Goal: Task Accomplishment & Management: Manage account settings

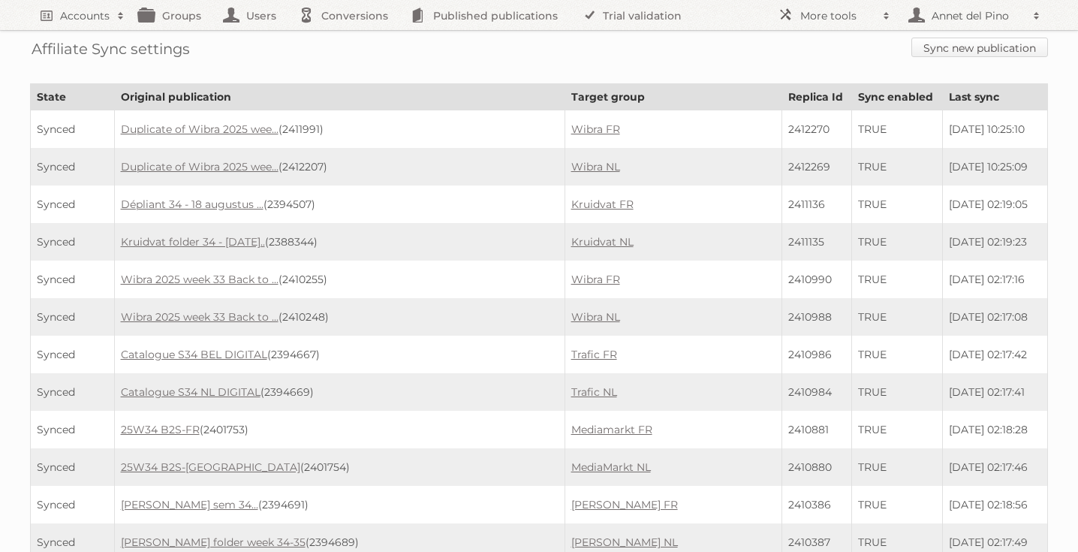
click at [950, 49] on link "Sync new publication" at bounding box center [980, 48] width 137 height 20
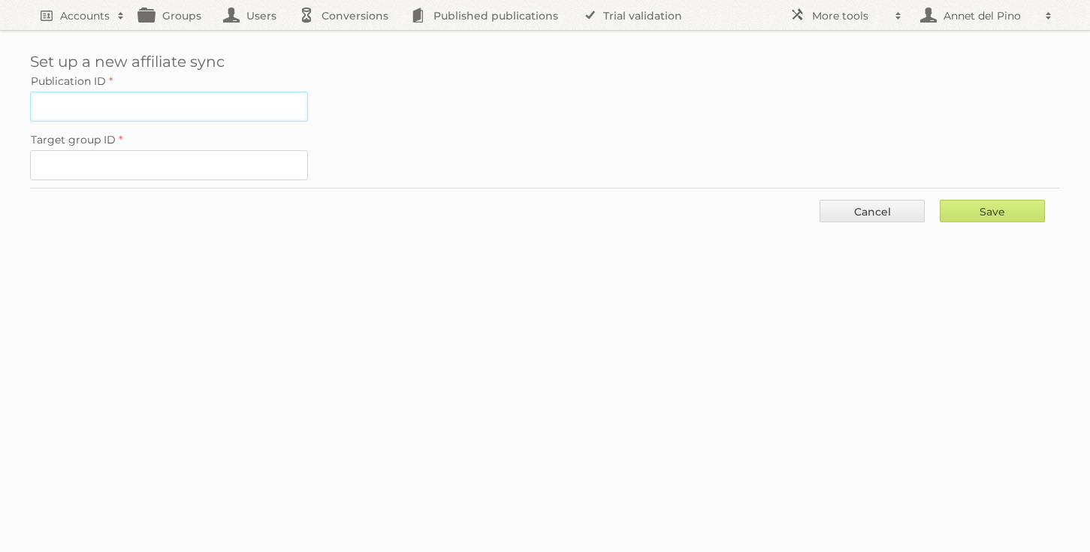
click at [185, 115] on input "Publication ID" at bounding box center [169, 107] width 278 height 30
paste input "2394638"
type input "2394638"
click at [125, 169] on input "Target group ID" at bounding box center [169, 165] width 278 height 30
paste input "61005"
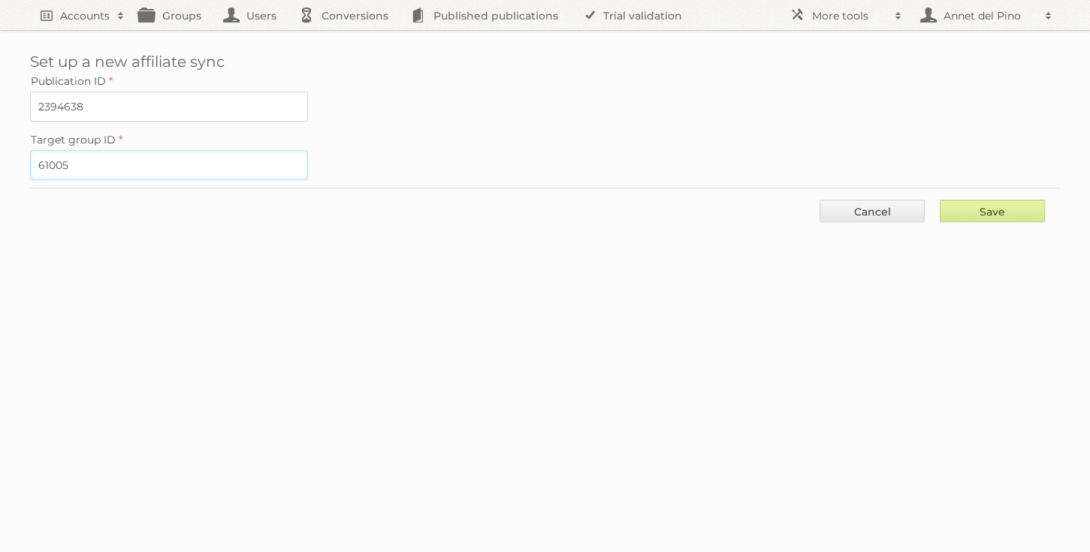
type input "61005"
click at [997, 215] on input "Save" at bounding box center [991, 211] width 105 height 23
type input "..."
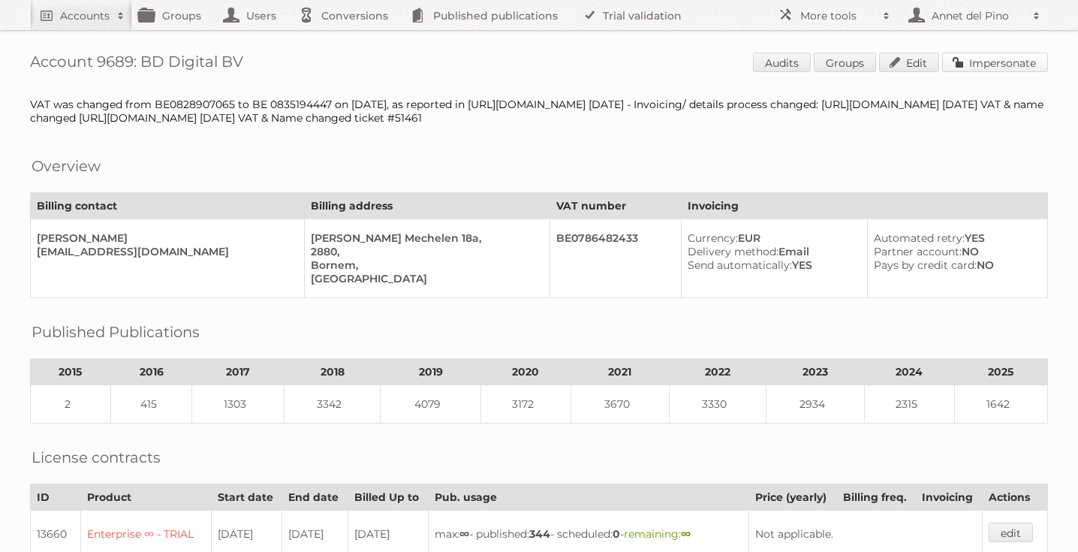
click at [1014, 57] on link "Impersonate" at bounding box center [995, 63] width 106 height 20
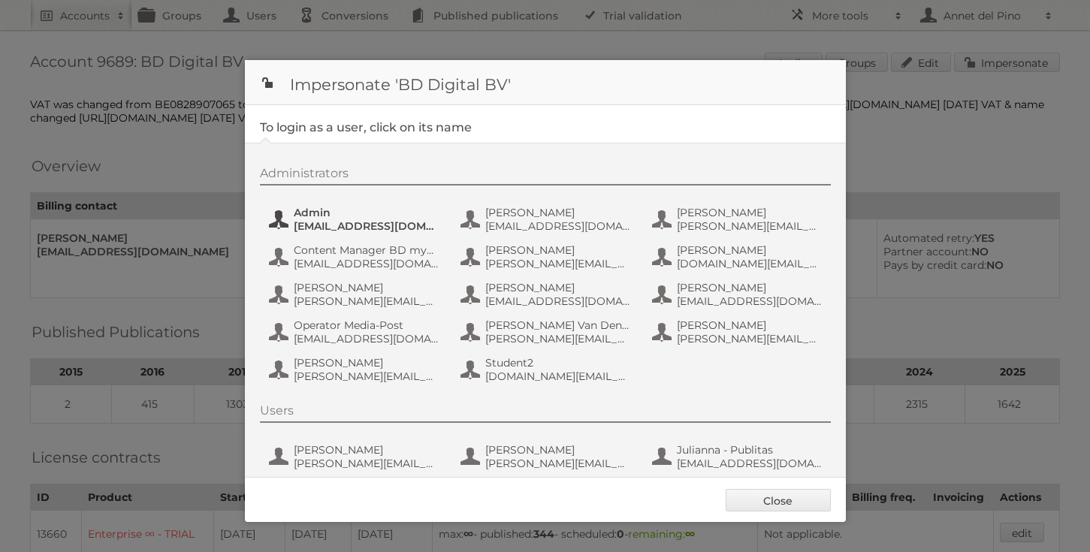
click at [310, 225] on span "[EMAIL_ADDRESS][DOMAIN_NAME]" at bounding box center [367, 226] width 146 height 14
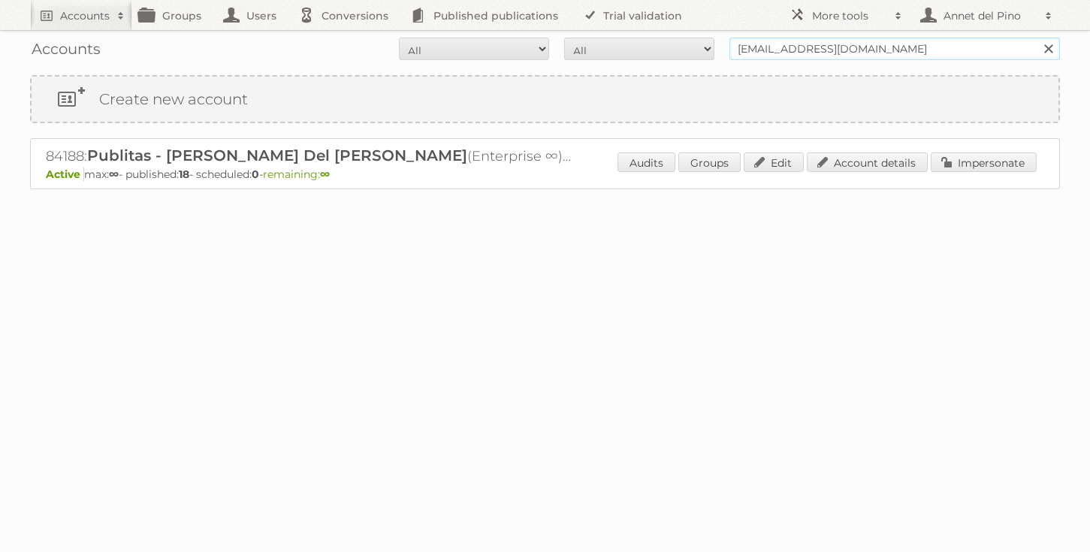
click at [805, 46] on input "[EMAIL_ADDRESS][DOMAIN_NAME]" at bounding box center [894, 49] width 330 height 23
click at [805, 46] on input "annet@publitas.com" at bounding box center [894, 49] width 330 height 23
paste input "p.rejection@frieslandcampina"
type input "ap.rejection@frieslandcampina.com"
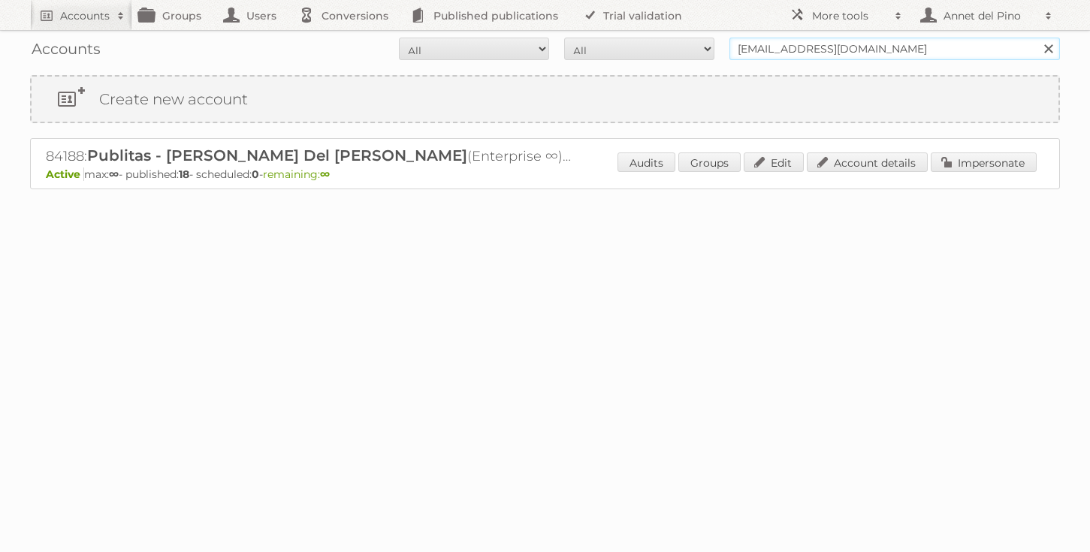
click at [1036, 38] on input "Search" at bounding box center [1047, 49] width 23 height 23
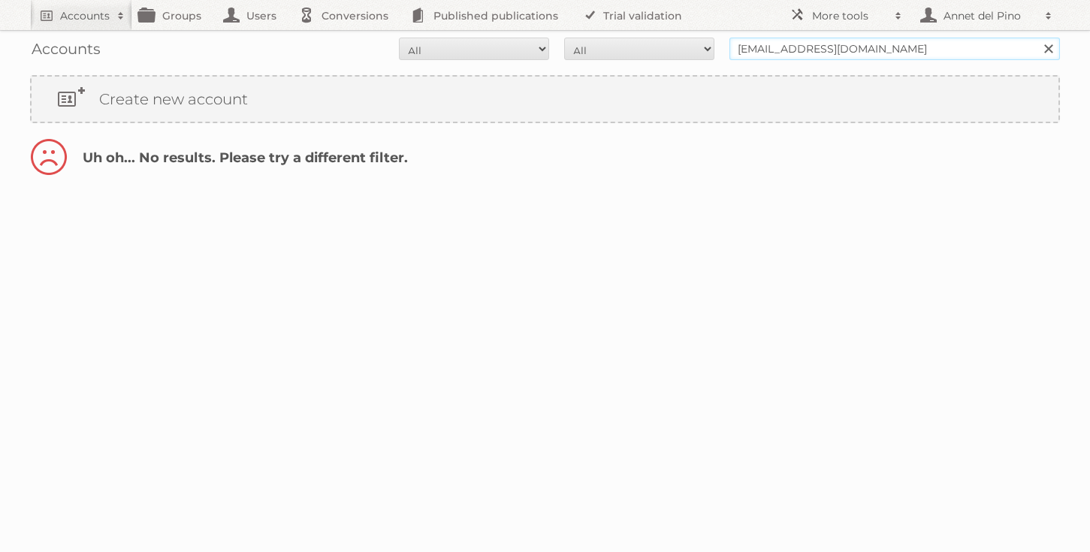
drag, startPoint x: 801, startPoint y: 47, endPoint x: 645, endPoint y: 68, distance: 157.6
click at [645, 68] on div "Accounts All Active Expired Pending All Paid Trials Self service ap.rejection@f…" at bounding box center [545, 99] width 1090 height 198
click at [784, 48] on input "[EMAIL_ADDRESS][DOMAIN_NAME]" at bounding box center [894, 49] width 330 height 23
drag, startPoint x: 800, startPoint y: 49, endPoint x: 701, endPoint y: 43, distance: 100.1
click at [700, 43] on form "All Active Expired Pending All Paid Trials Self service ap.rejection@frieslandc…" at bounding box center [545, 49] width 1030 height 23
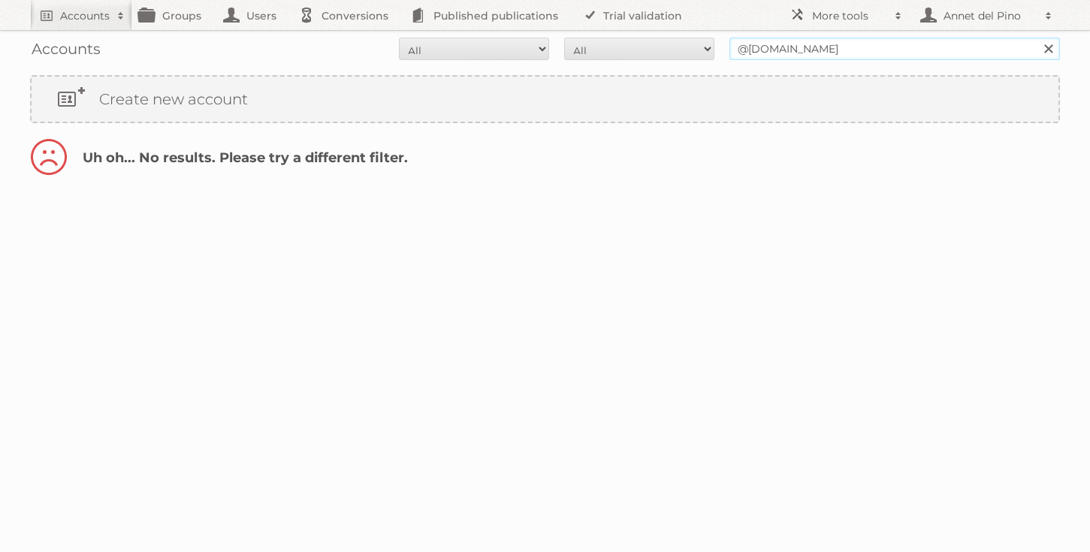
type input "@frieslandcampina.com"
click at [1036, 38] on input "Search" at bounding box center [1047, 49] width 23 height 23
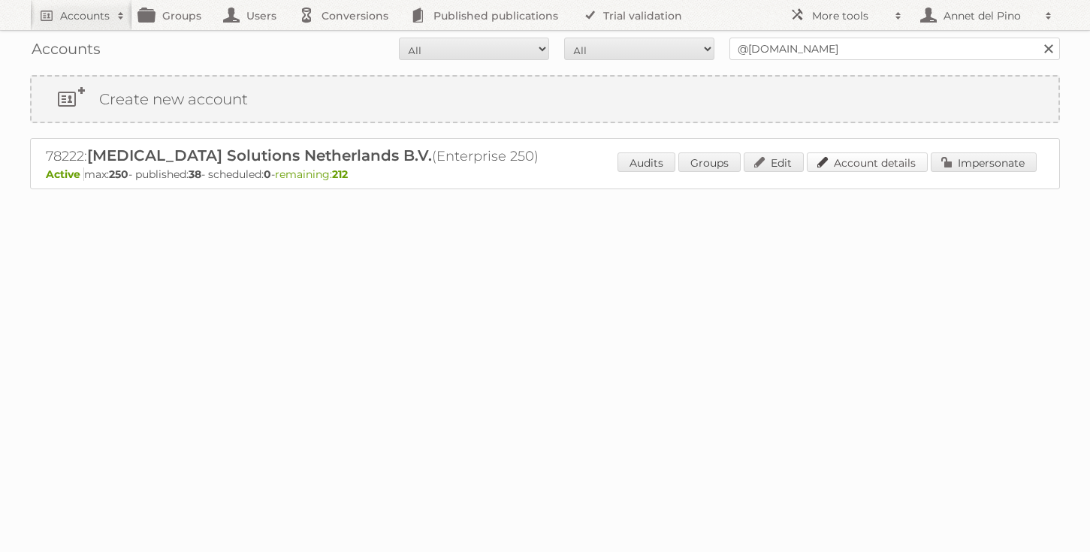
click at [847, 161] on link "Account details" at bounding box center [866, 162] width 121 height 20
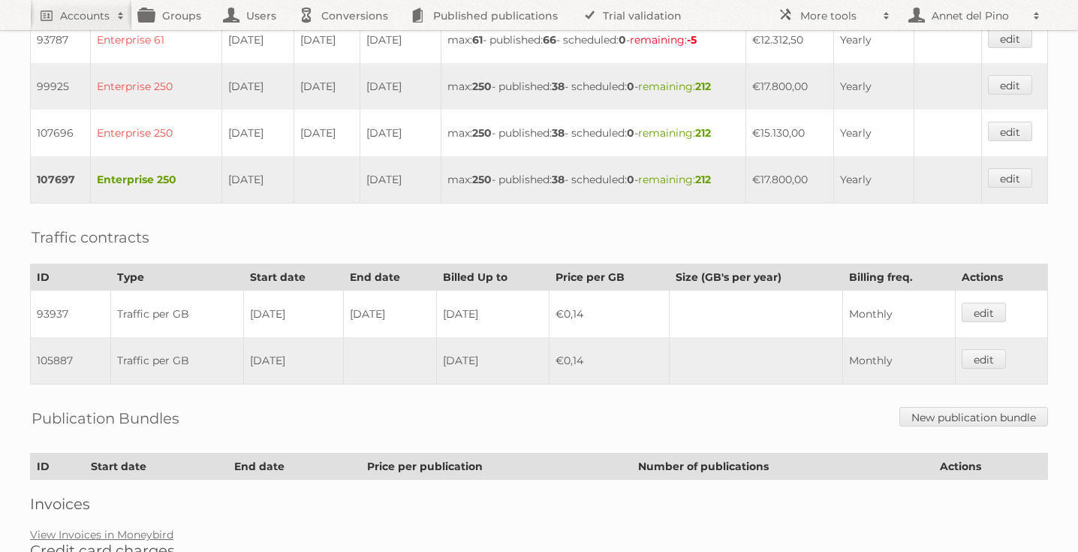
scroll to position [773, 0]
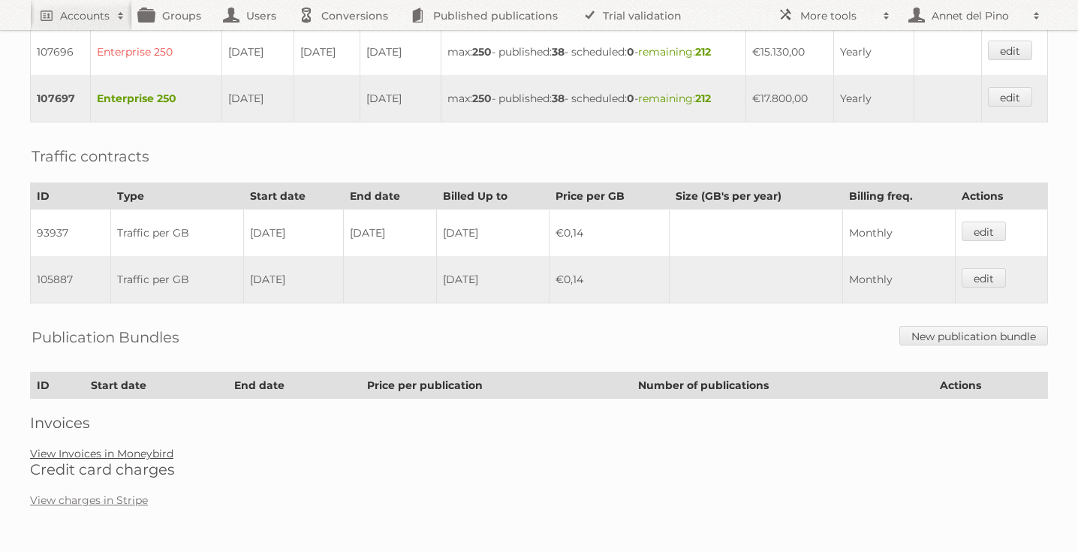
click at [109, 451] on link "View Invoices in Moneybird" at bounding box center [101, 454] width 143 height 14
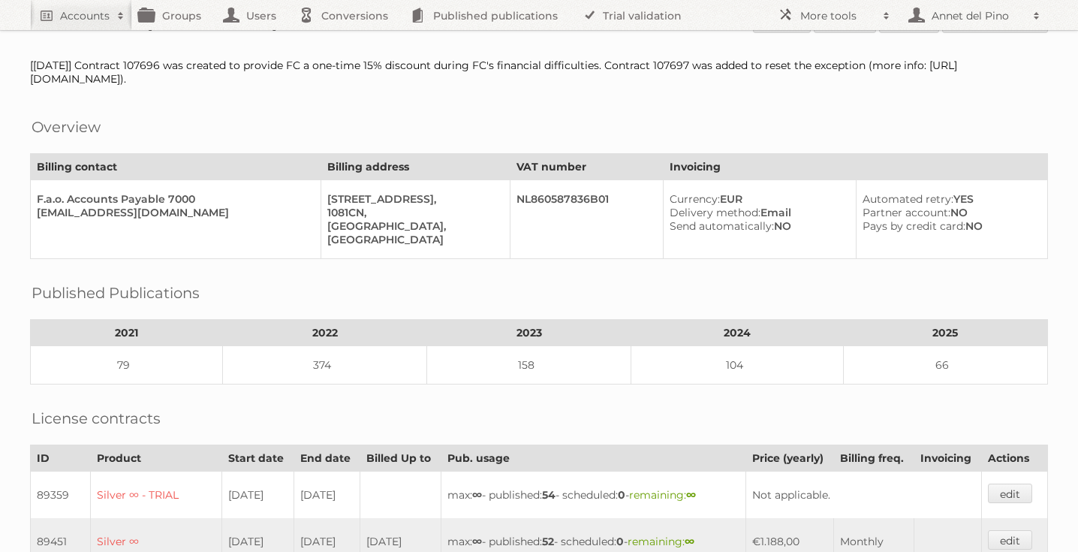
scroll to position [0, 0]
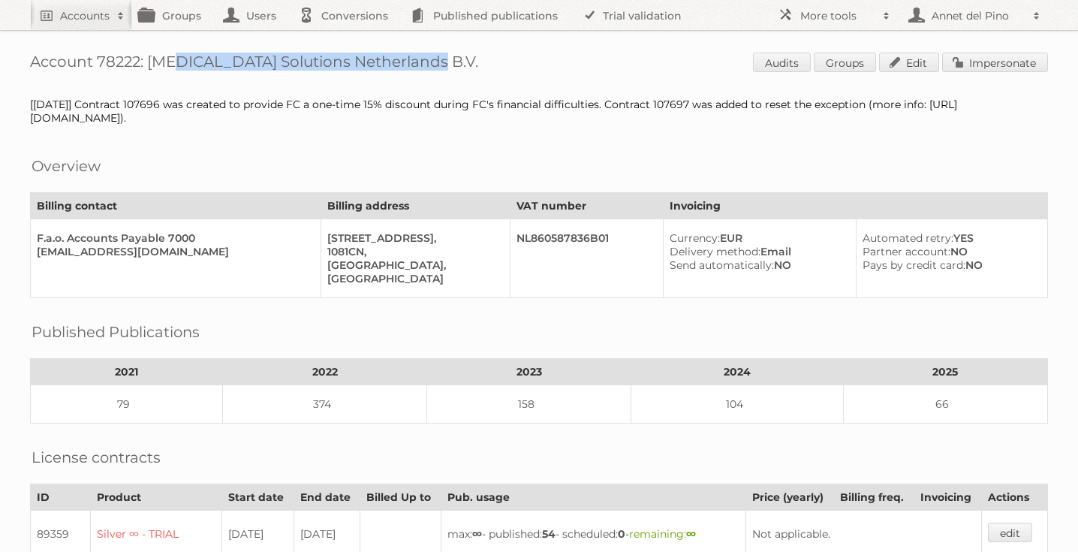
drag, startPoint x: 415, startPoint y: 64, endPoint x: 147, endPoint y: 67, distance: 268.1
click at [147, 67] on h1 "Account 78222: Candex Solutions Netherlands B.V. Audits Groups Edit Impersonate" at bounding box center [539, 64] width 1018 height 23
copy h1 "Candex Solutions Netherlands B.V."
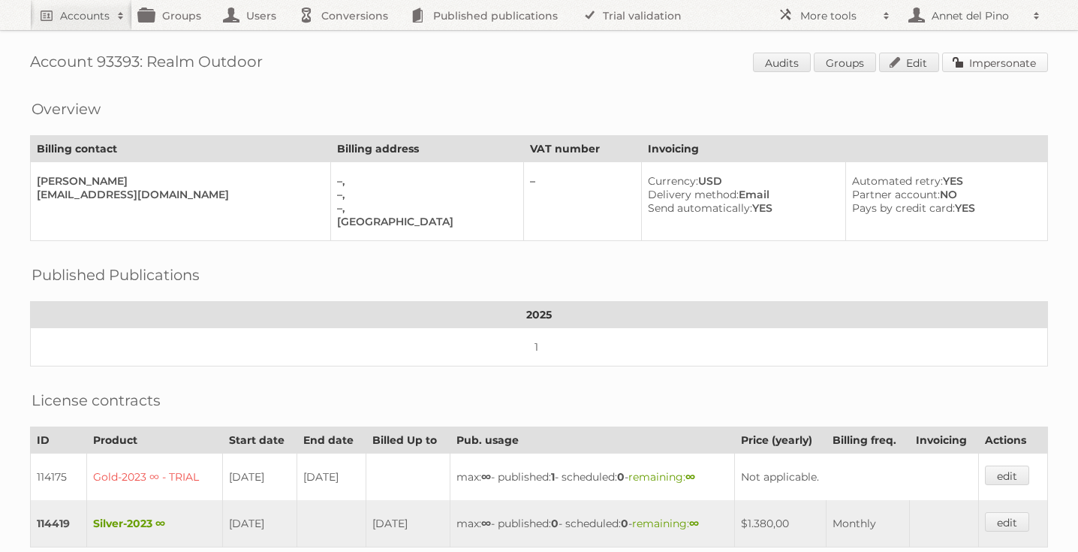
click at [991, 63] on link "Impersonate" at bounding box center [995, 63] width 106 height 20
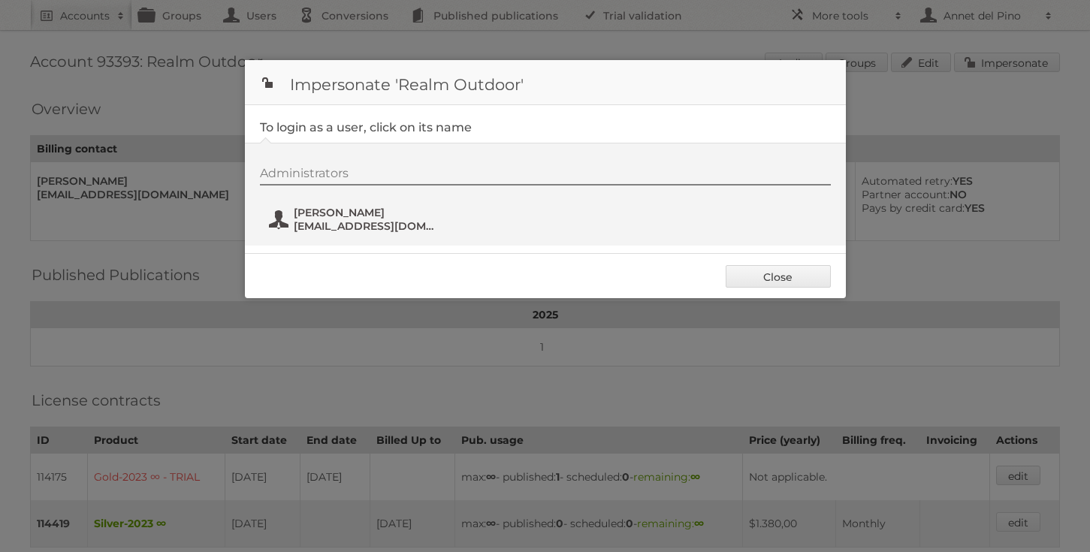
click at [312, 210] on span "Elizabeth Archangeli" at bounding box center [367, 213] width 146 height 14
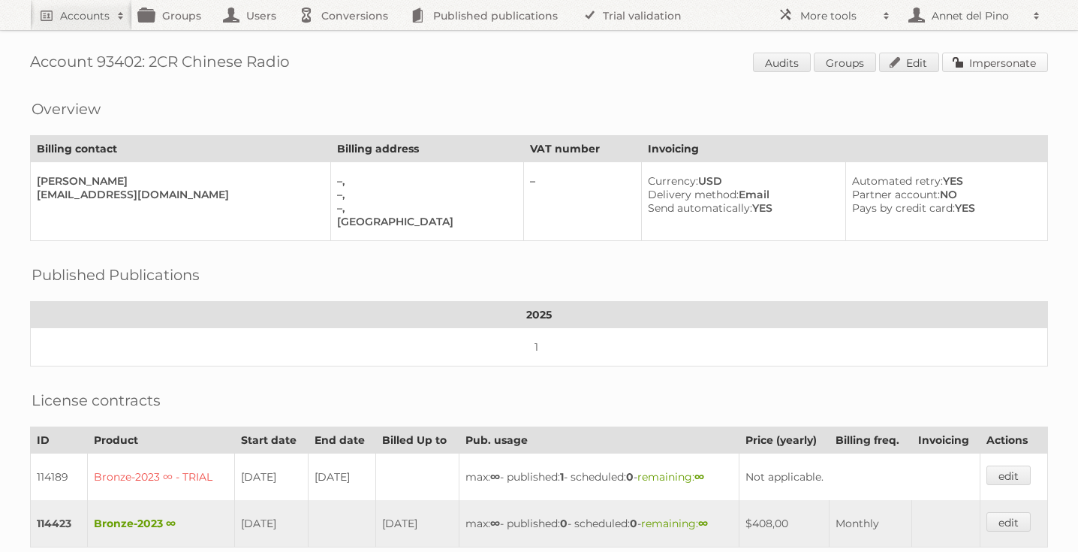
click at [994, 64] on link "Impersonate" at bounding box center [995, 63] width 106 height 20
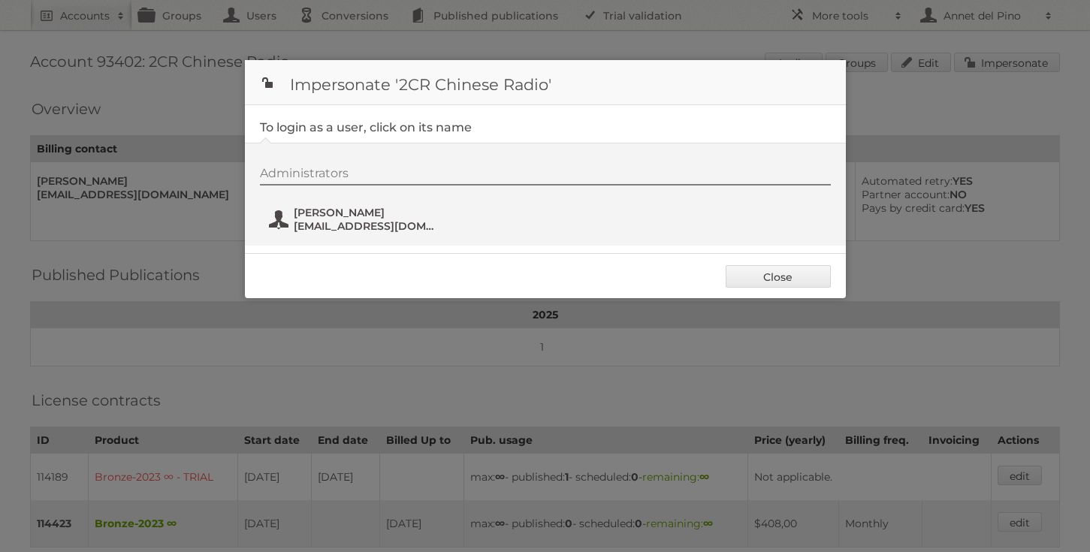
click at [346, 219] on span "Esmond Cho" at bounding box center [367, 213] width 146 height 14
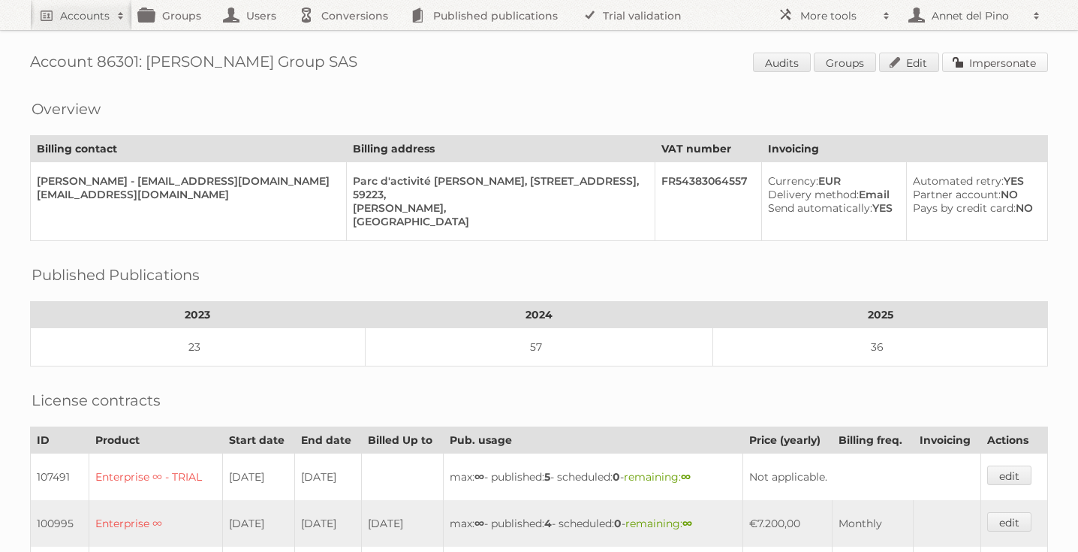
click at [1009, 69] on link "Impersonate" at bounding box center [995, 63] width 106 height 20
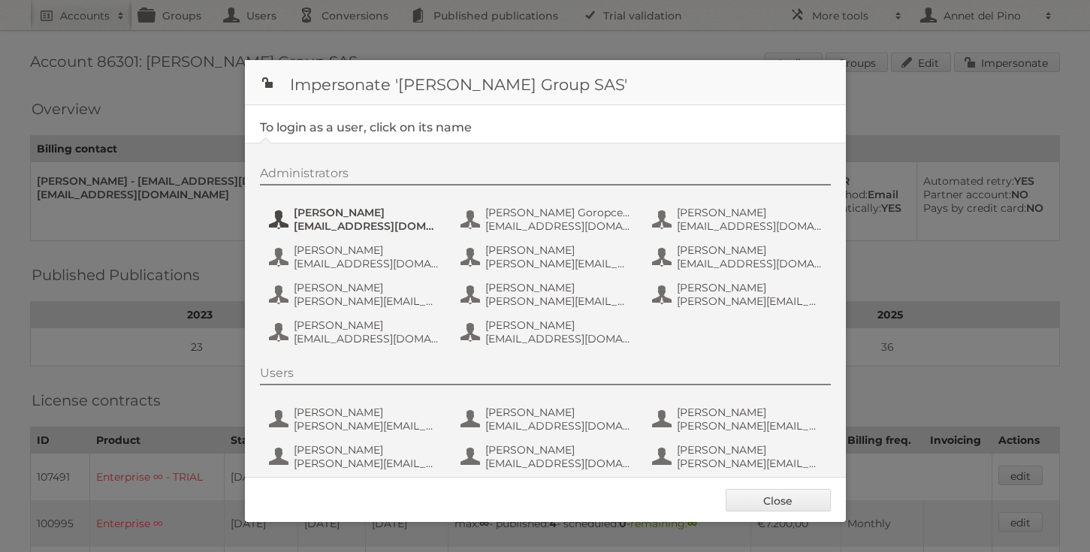
click at [309, 222] on span "[EMAIL_ADDRESS][DOMAIN_NAME]" at bounding box center [367, 226] width 146 height 14
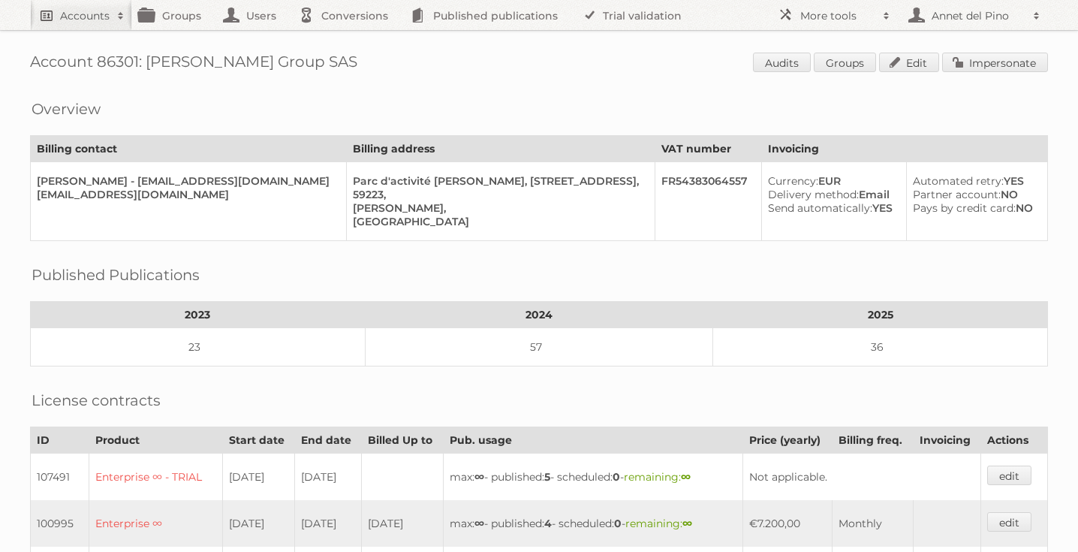
click at [92, 17] on h2 "Accounts" at bounding box center [85, 15] width 50 height 15
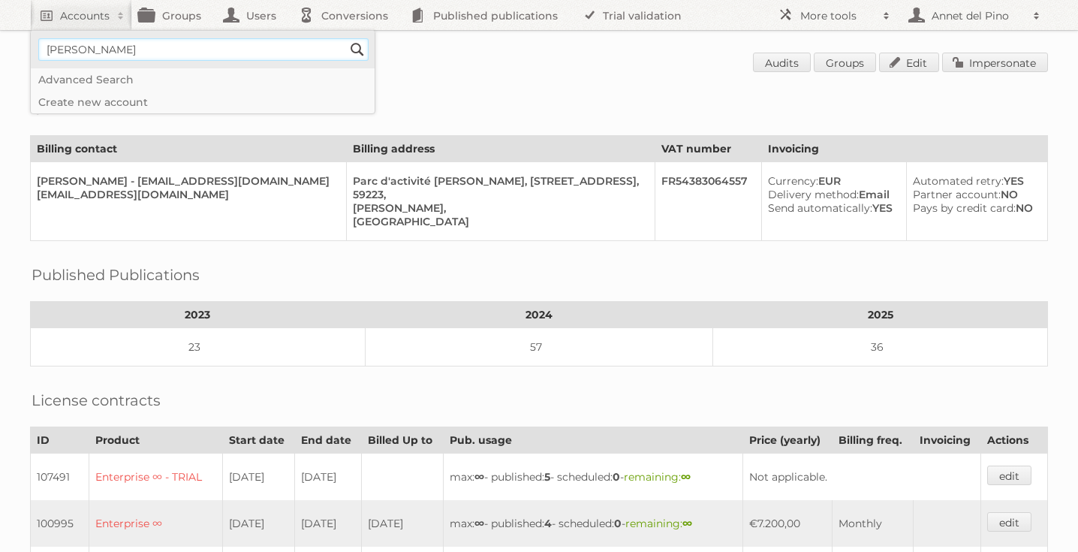
type input"] "[EMAIL_ADDRESS][DOMAIN_NAME]"
click at [356, 47] on input "Search" at bounding box center [357, 49] width 23 height 23
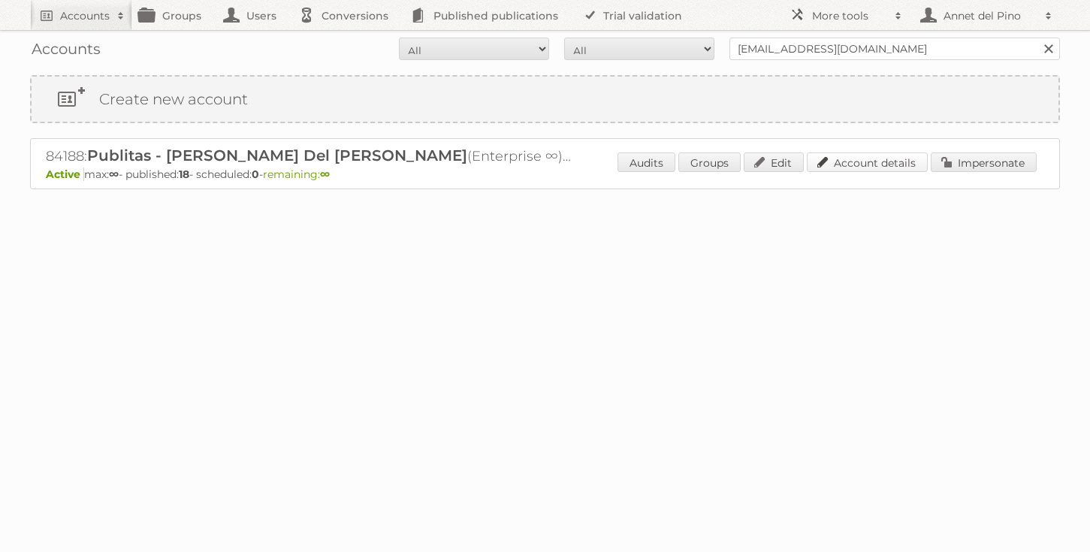
click at [853, 165] on link "Account details" at bounding box center [866, 162] width 121 height 20
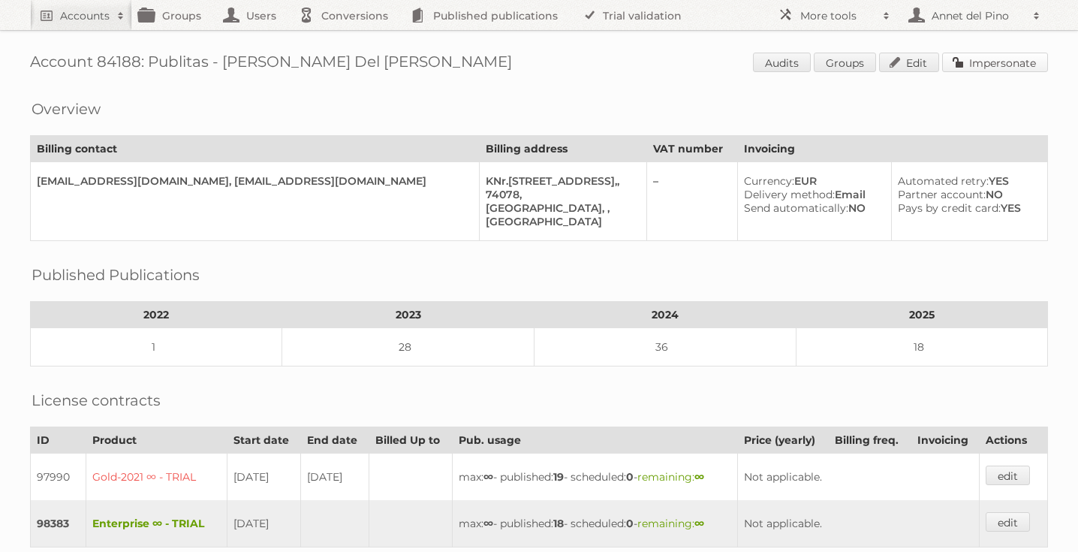
click at [1027, 58] on link "Impersonate" at bounding box center [995, 63] width 106 height 20
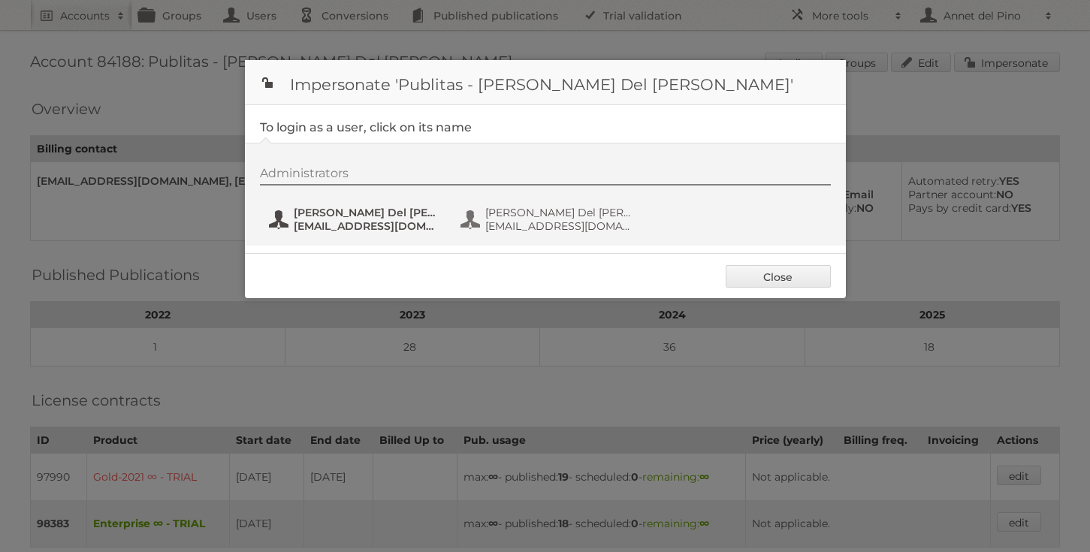
click at [330, 225] on span "annet@publitas.com" at bounding box center [367, 226] width 146 height 14
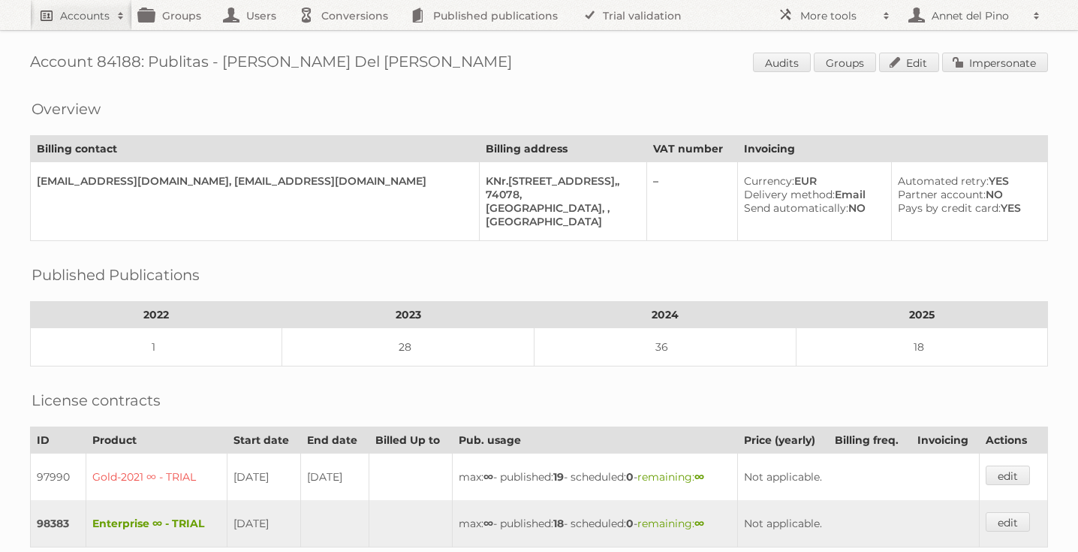
click at [103, 15] on h2 "Accounts" at bounding box center [85, 15] width 50 height 15
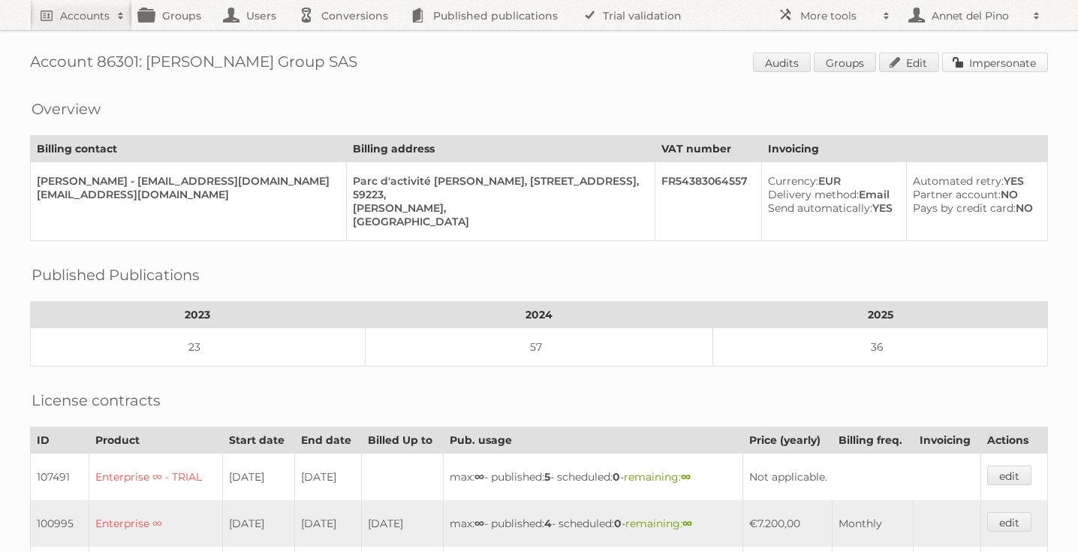
click at [978, 56] on link "Impersonate" at bounding box center [995, 63] width 106 height 20
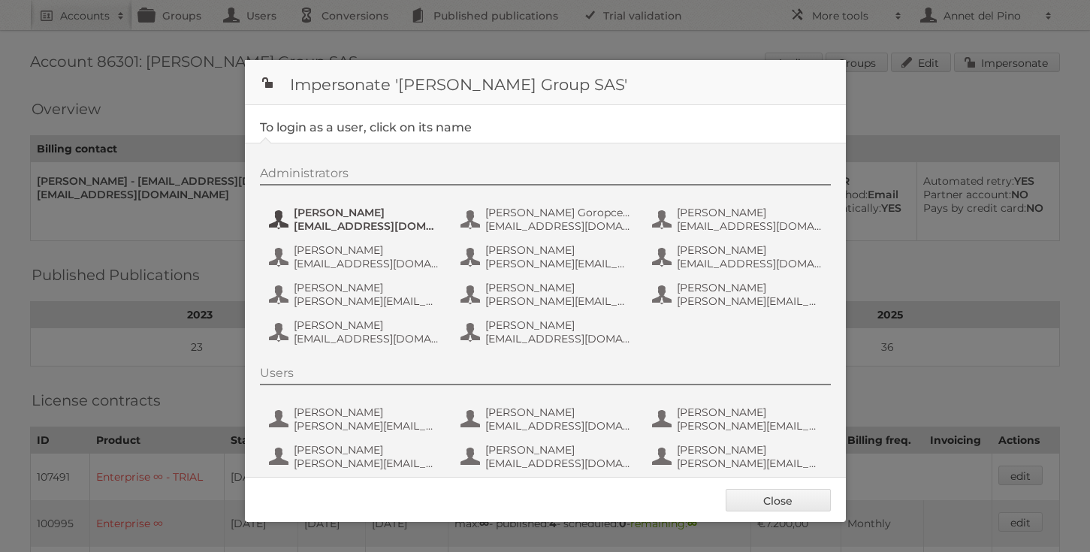
click at [282, 218] on button "Dan Cure dan_cure@bradycorp.com" at bounding box center [355, 219] width 176 height 30
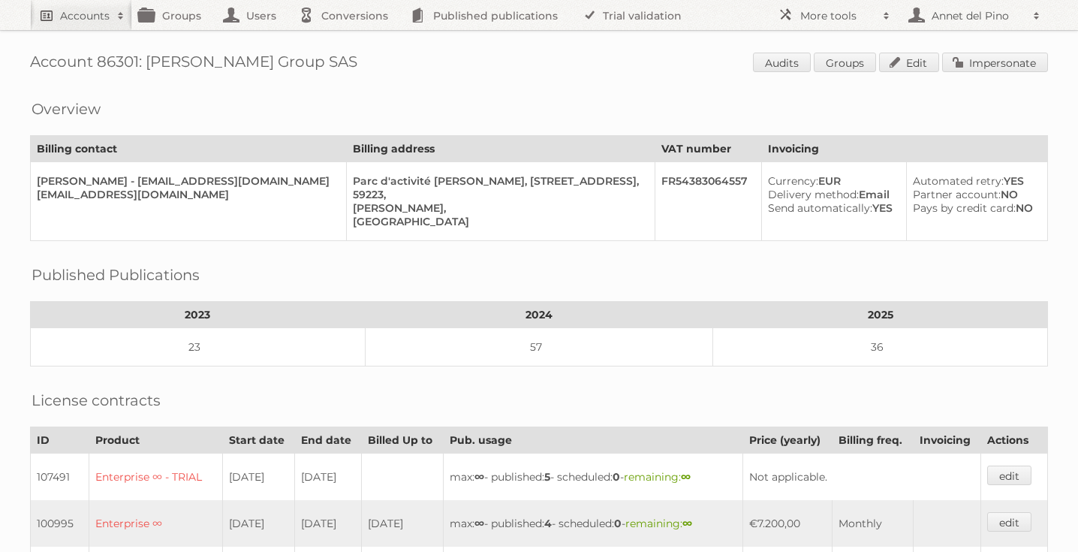
click at [59, 17] on link "Accounts" at bounding box center [81, 15] width 102 height 30
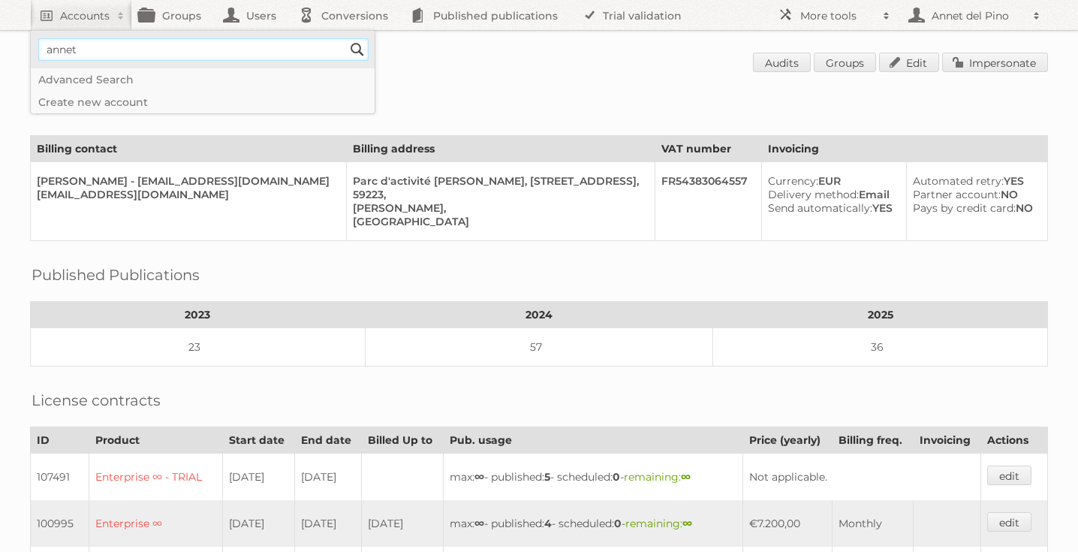
type input"] "[EMAIL_ADDRESS][DOMAIN_NAME]"
click at [362, 40] on input "Search" at bounding box center [357, 49] width 23 height 23
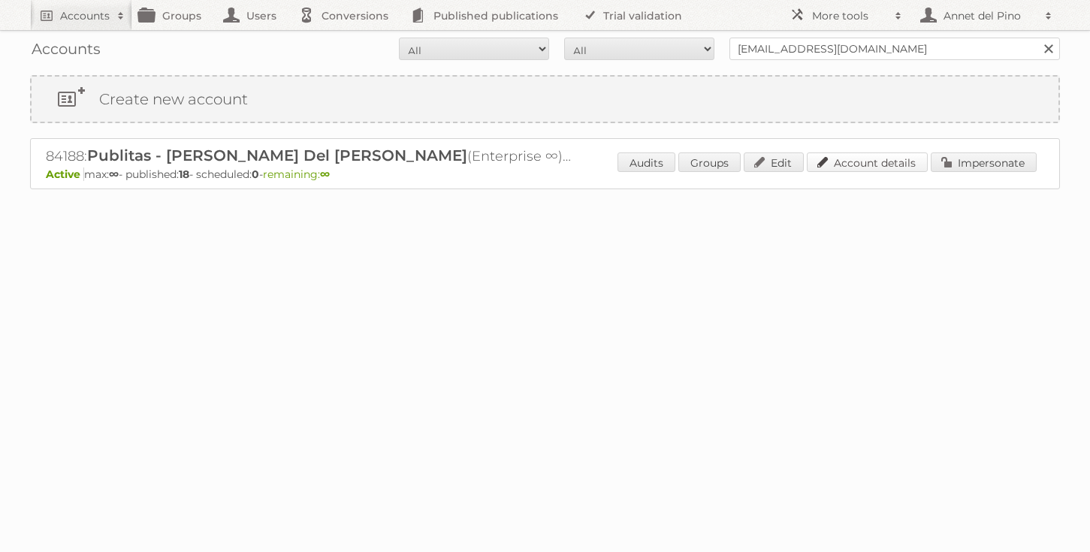
click at [897, 159] on link "Account details" at bounding box center [866, 162] width 121 height 20
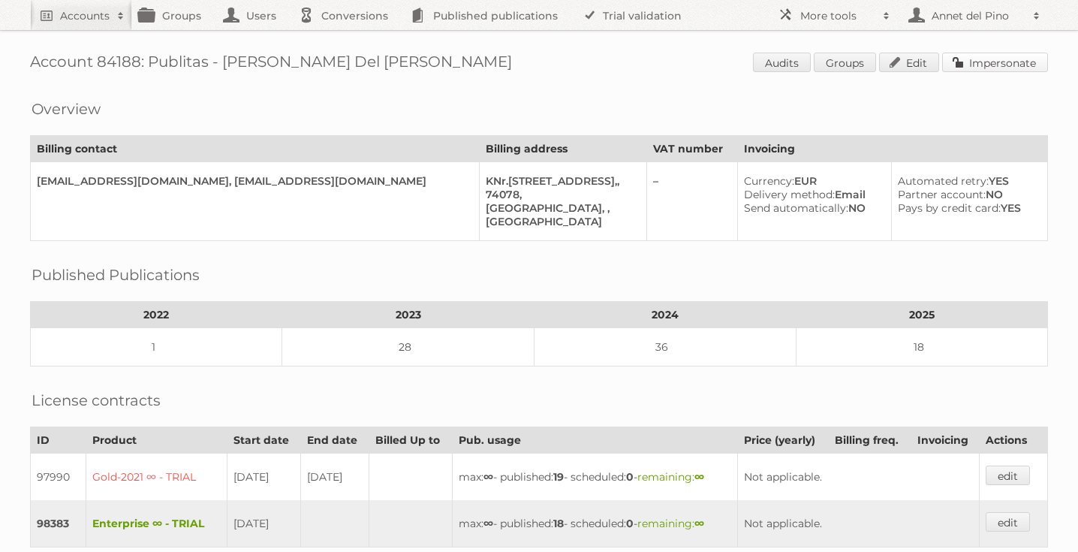
click at [999, 55] on link "Impersonate" at bounding box center [995, 63] width 106 height 20
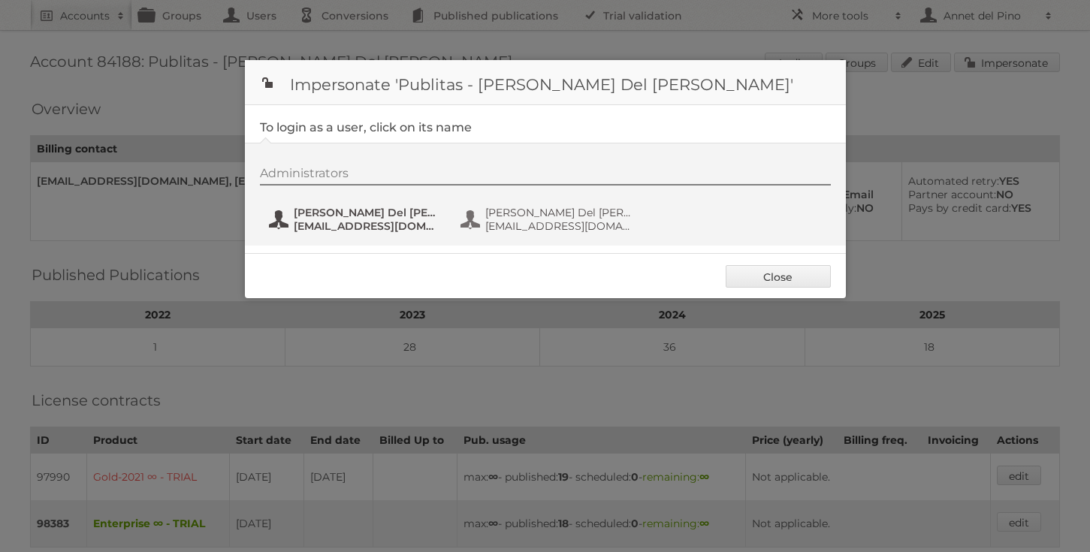
click at [407, 219] on span "[EMAIL_ADDRESS][DOMAIN_NAME]" at bounding box center [367, 226] width 146 height 14
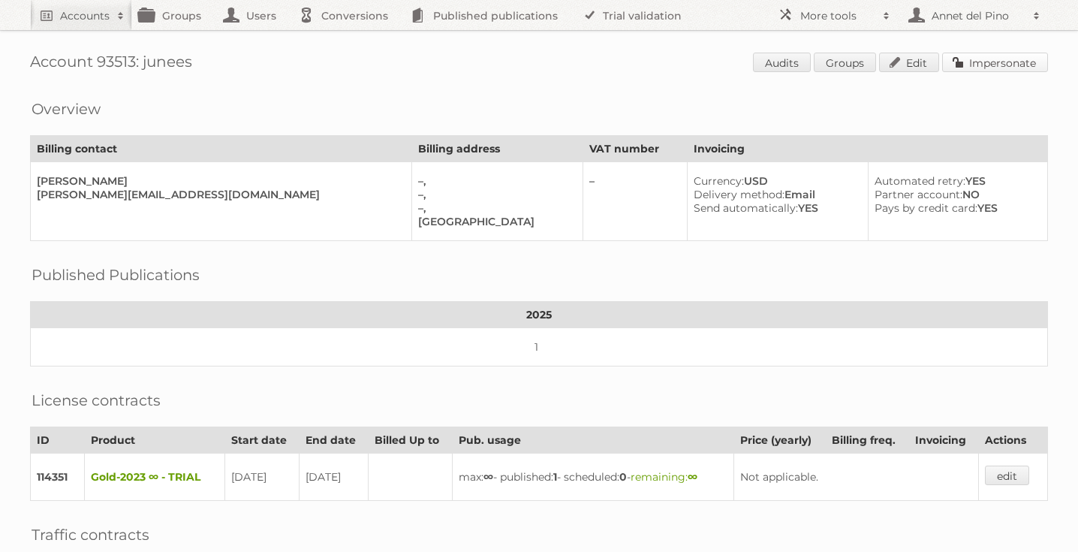
click at [1004, 56] on link "Impersonate" at bounding box center [995, 63] width 106 height 20
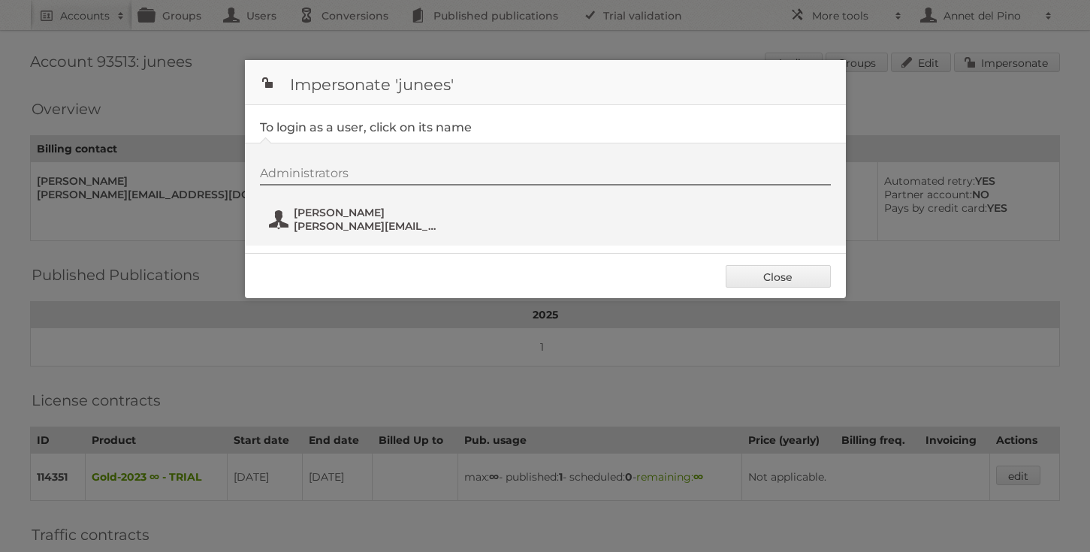
click at [360, 213] on span "[PERSON_NAME]" at bounding box center [367, 213] width 146 height 14
